Goal: Find contact information: Find contact information

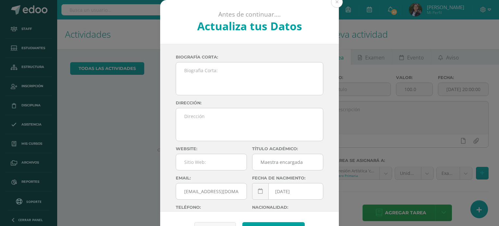
click at [332, 3] on button at bounding box center [337, 2] width 12 height 12
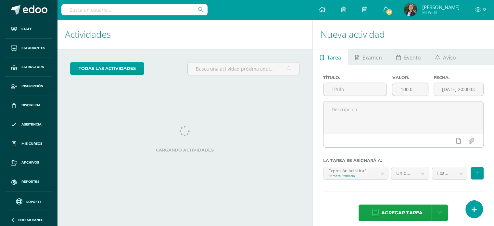
click at [176, 10] on input "text" at bounding box center [134, 9] width 146 height 11
type input "[PERSON_NAME]"
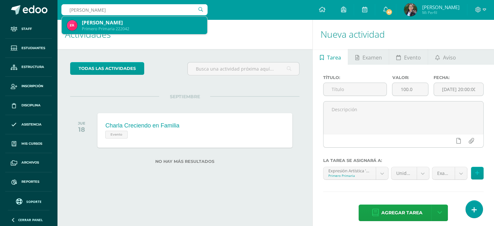
click at [156, 26] on div "[PERSON_NAME]" at bounding box center [142, 22] width 120 height 7
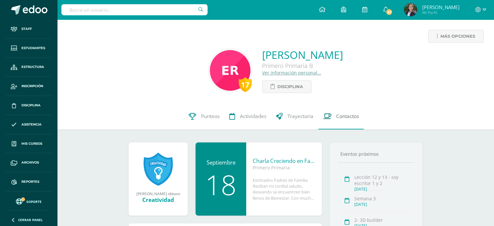
click at [347, 118] on span "Contactos" at bounding box center [347, 116] width 23 height 7
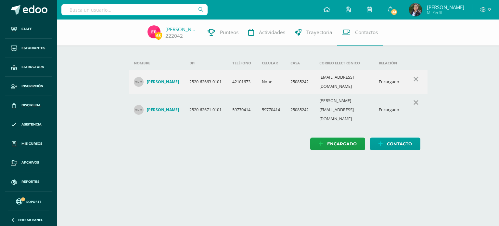
click at [232, 155] on html "Staff Estudiantes Estructura Inscripción Disciplina Asistencia Mis cursos Archi…" at bounding box center [249, 81] width 499 height 163
